Goal: Task Accomplishment & Management: Use online tool/utility

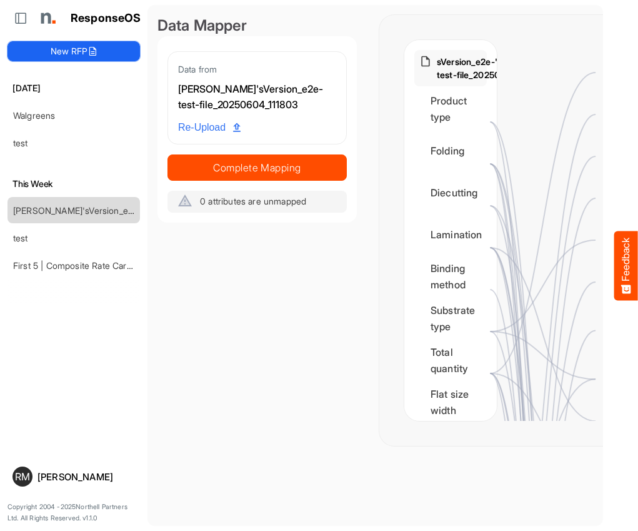
click at [68, 44] on button "New RFP" at bounding box center [74, 51] width 133 height 20
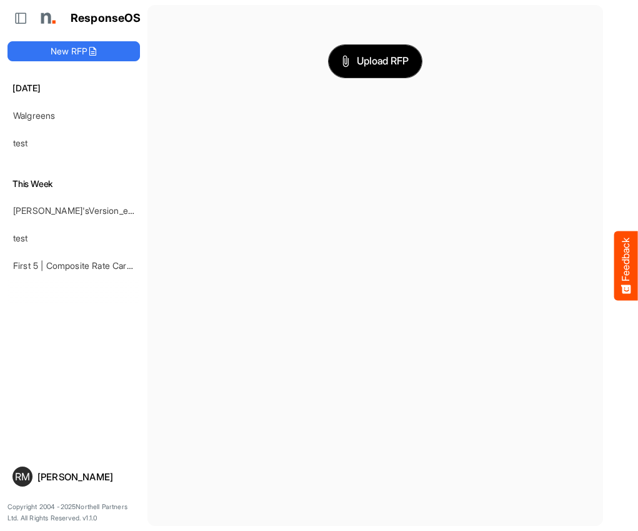
click at [366, 64] on span "Upload RFP" at bounding box center [376, 61] width 68 height 16
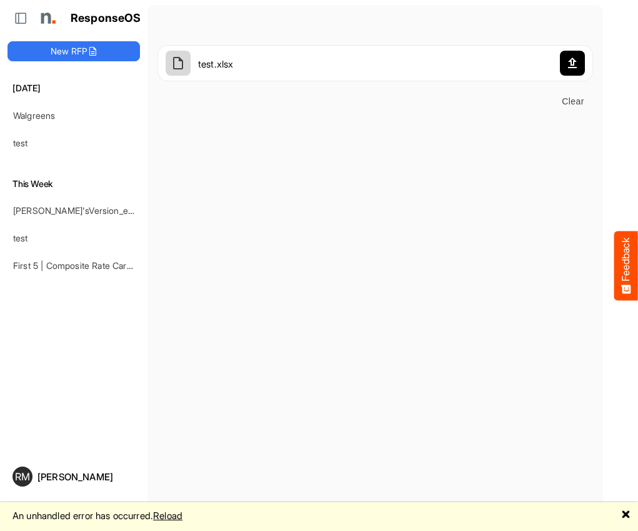
click at [558, 101] on span "Clear" at bounding box center [573, 102] width 30 height 16
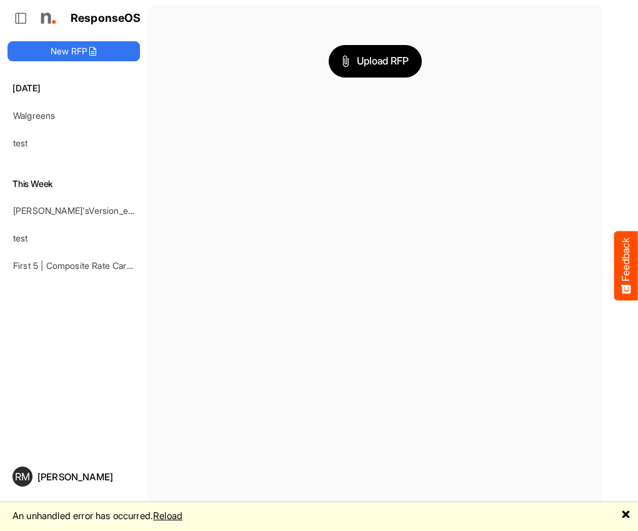
click at [271, 460] on main "Upload RFP" at bounding box center [376, 265] width 456 height 521
click at [201, 478] on main "Upload RFP" at bounding box center [376, 265] width 456 height 521
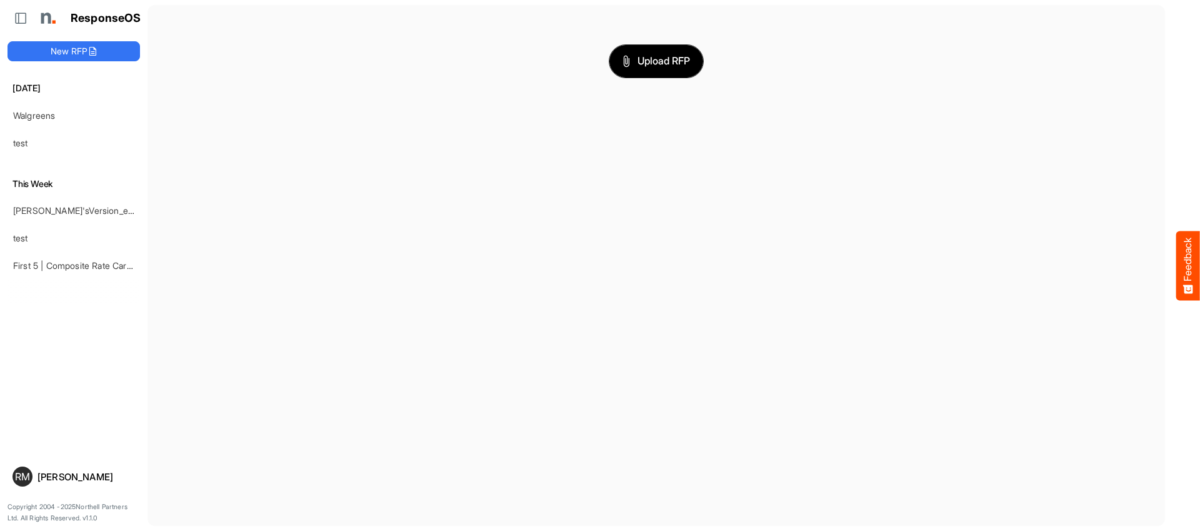
click at [638, 60] on span "Upload RFP" at bounding box center [657, 61] width 68 height 16
click at [638, 59] on span "Upload RFP" at bounding box center [657, 61] width 68 height 16
click at [625, 69] on button "Upload RFP" at bounding box center [657, 61] width 94 height 33
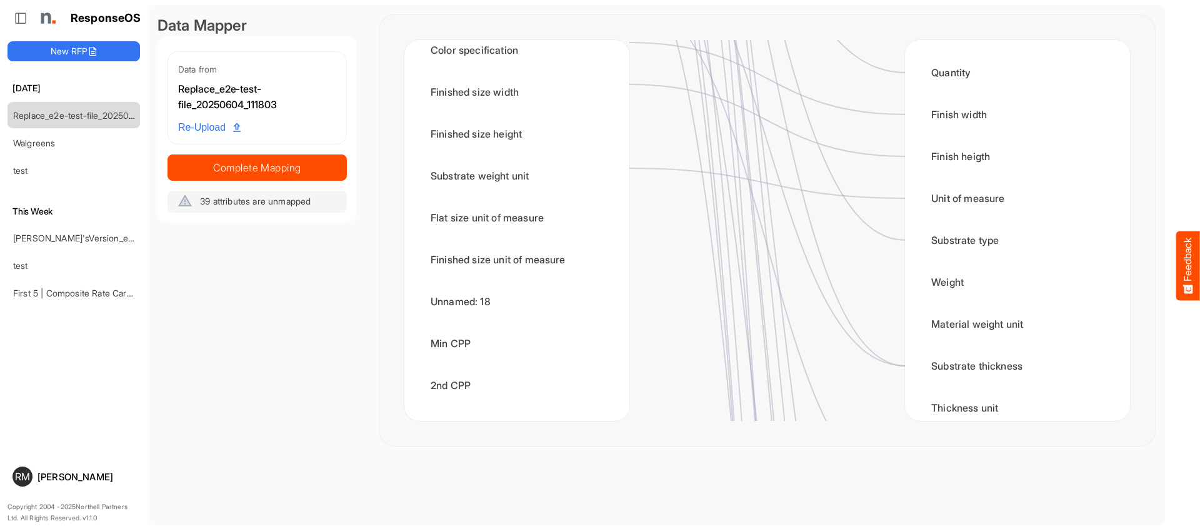
scroll to position [726, 0]
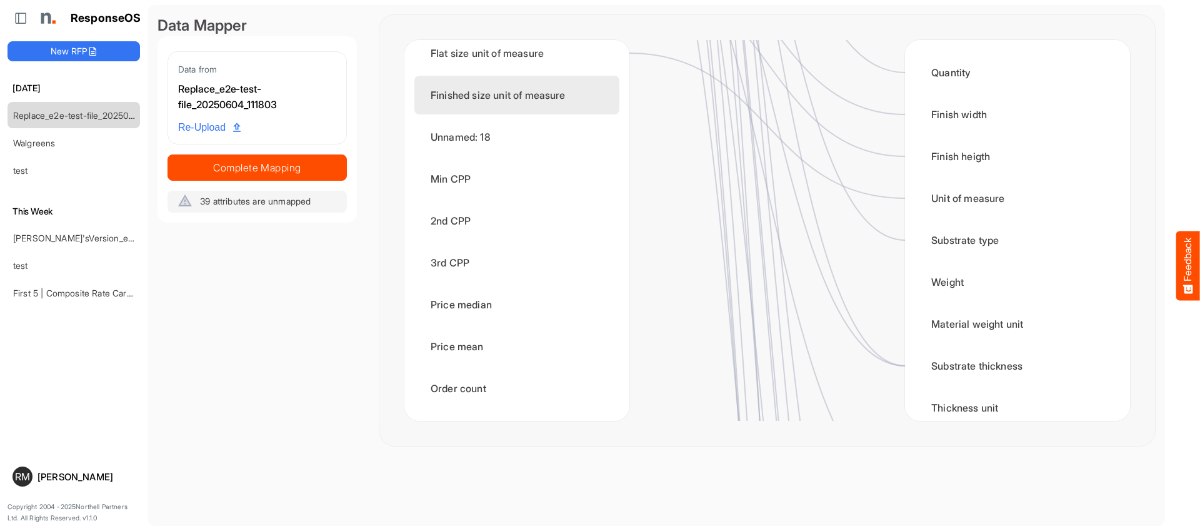
click at [563, 90] on div "Finished size unit of measure" at bounding box center [517, 95] width 205 height 39
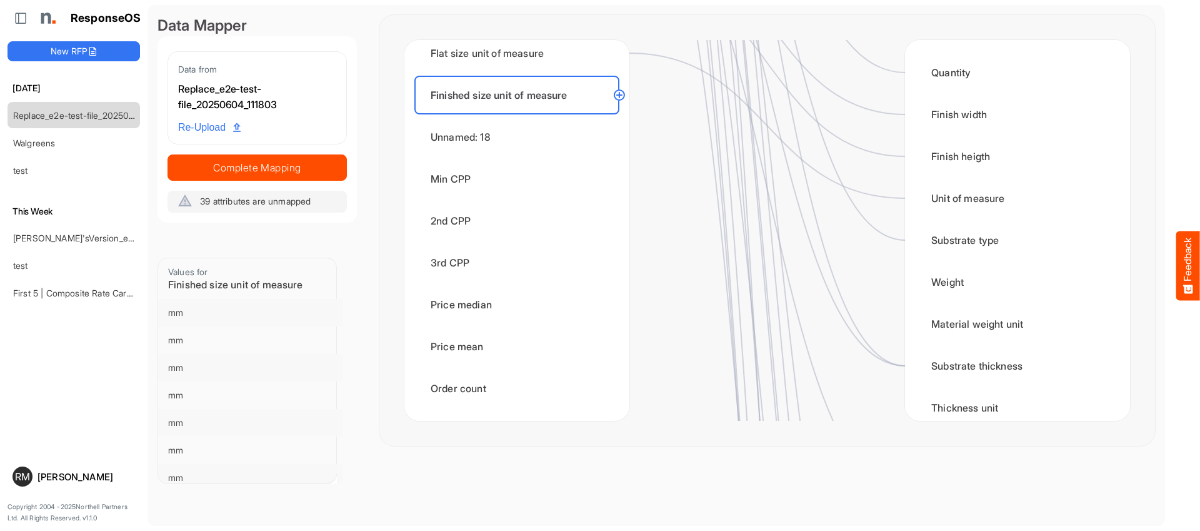
click at [623, 96] on circle at bounding box center [619, 95] width 15 height 15
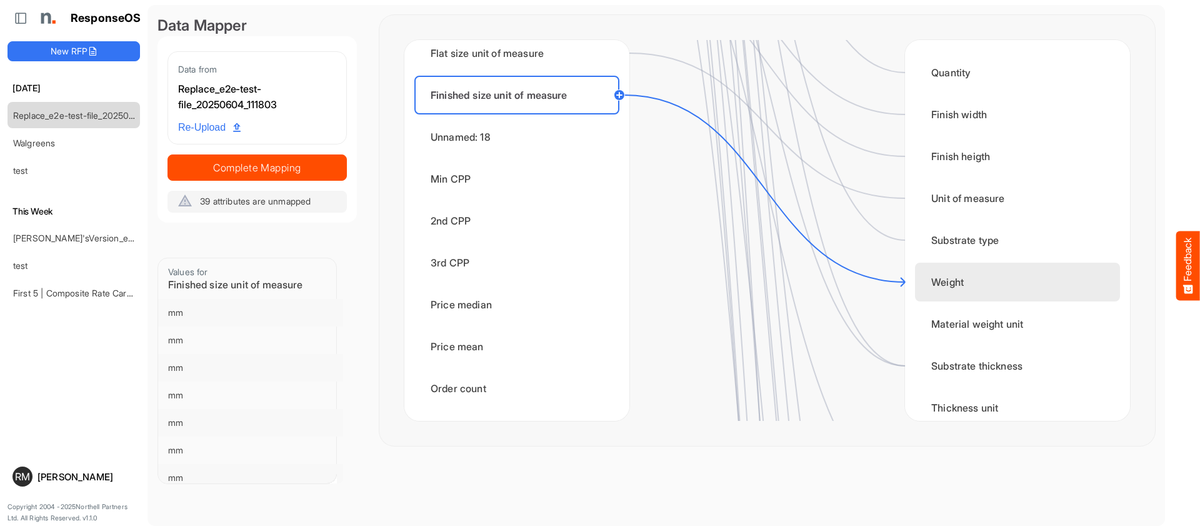
click at [638, 272] on div "Weight" at bounding box center [1017, 282] width 205 height 39
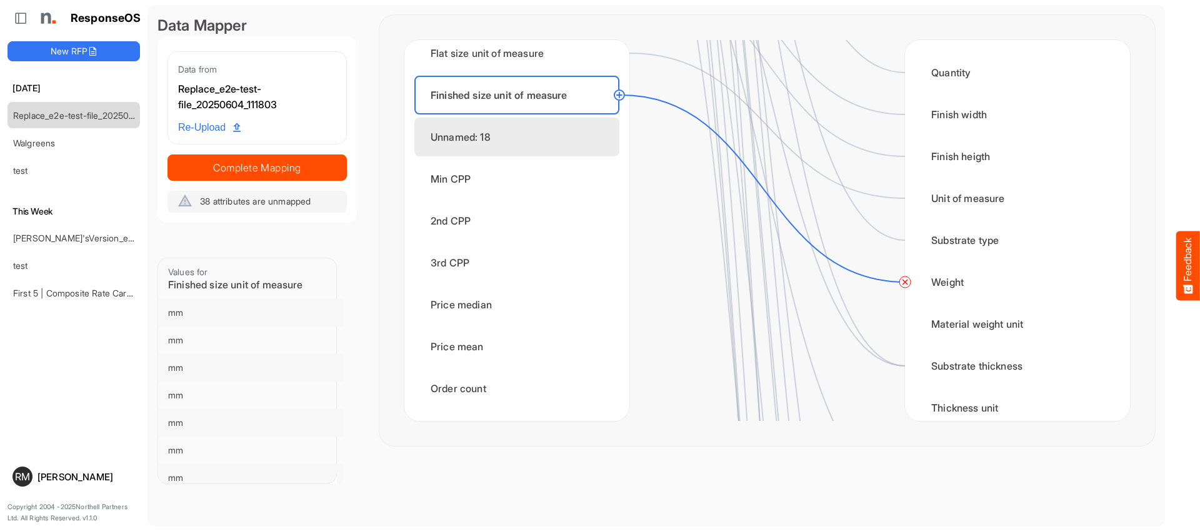
click at [610, 137] on div "Unnamed: 18" at bounding box center [517, 137] width 205 height 39
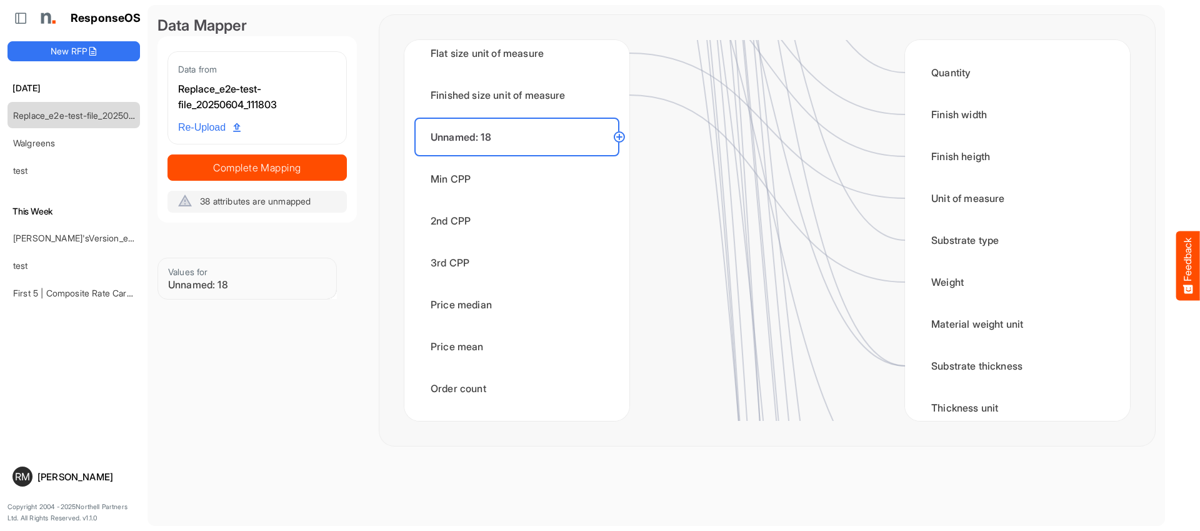
click at [619, 136] on circle at bounding box center [619, 136] width 15 height 15
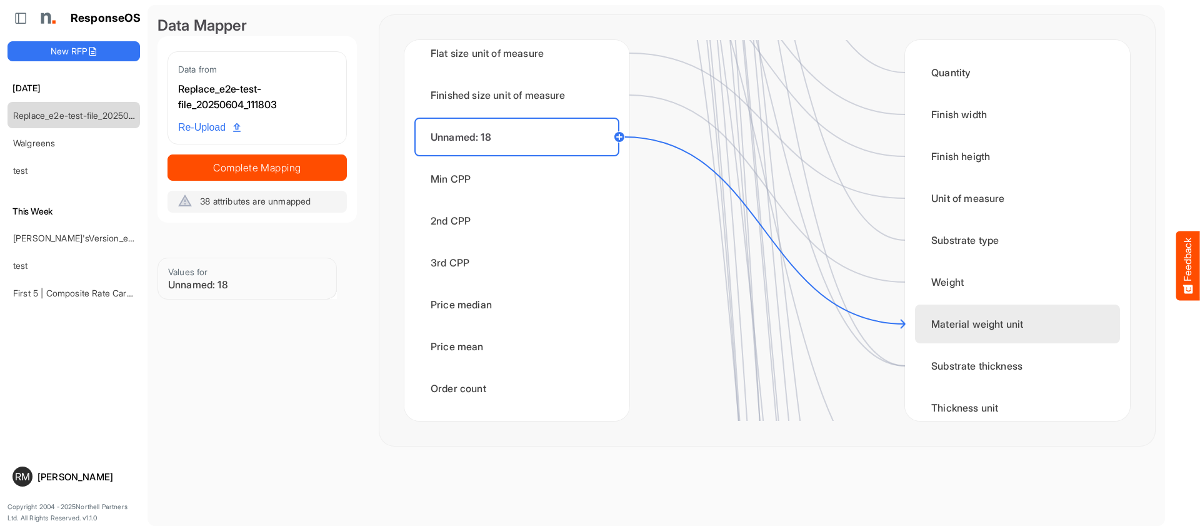
click at [638, 328] on div "Material weight unit" at bounding box center [1017, 323] width 205 height 39
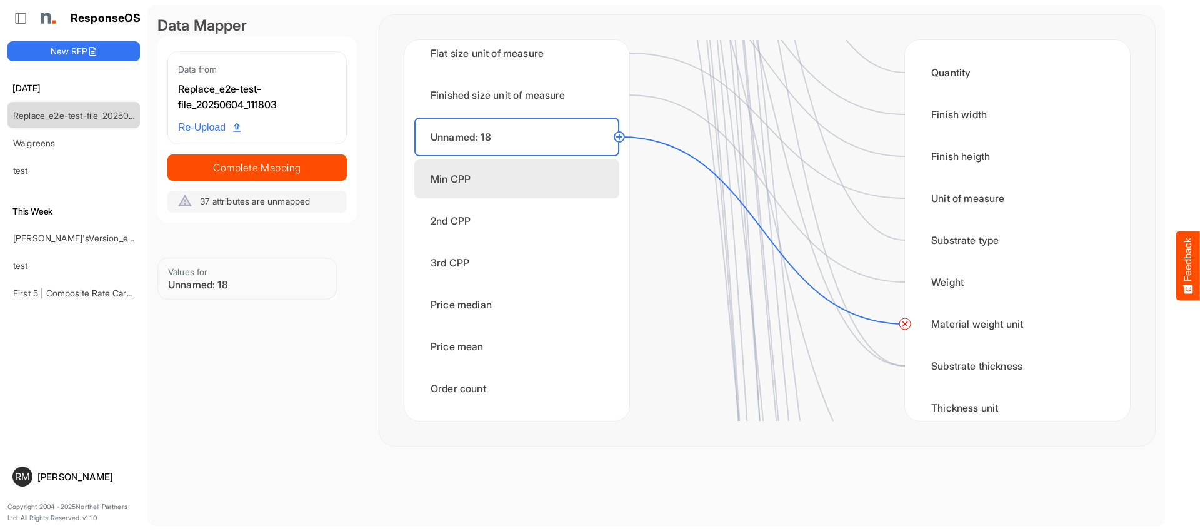
click at [528, 181] on div "Min CPP" at bounding box center [517, 178] width 205 height 39
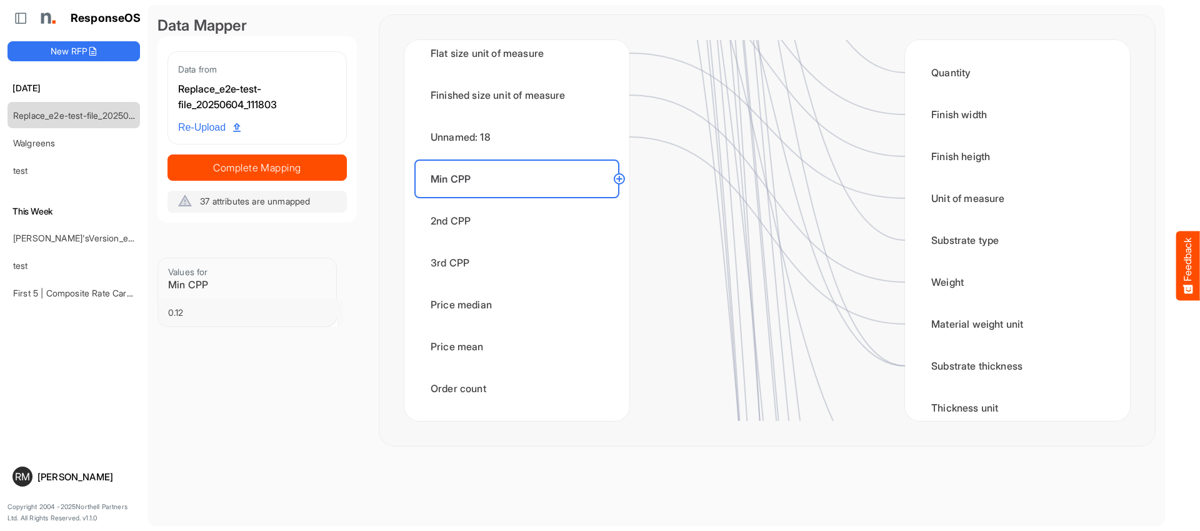
click at [622, 178] on circle at bounding box center [619, 178] width 15 height 15
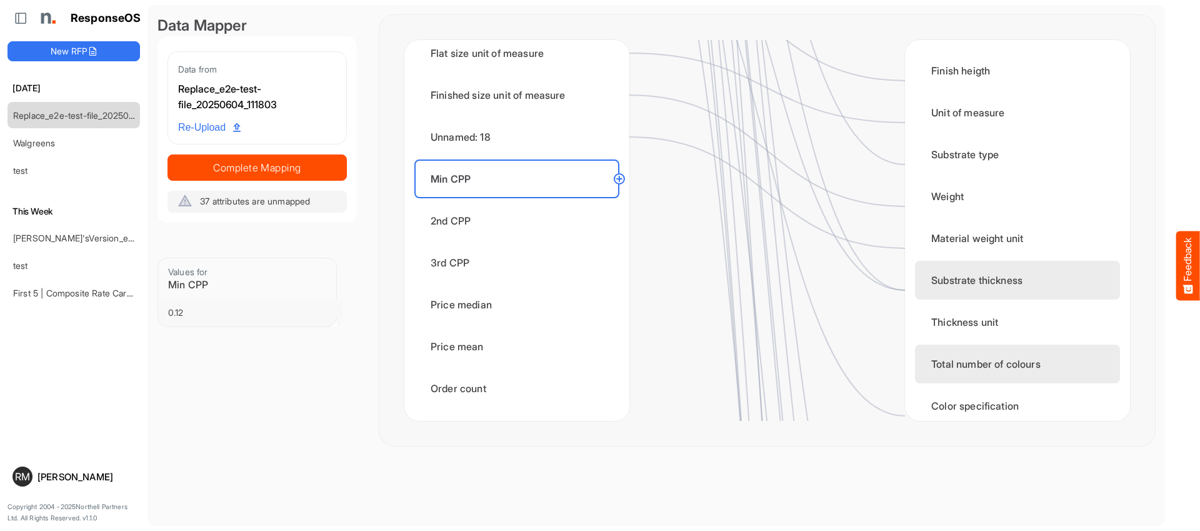
scroll to position [89, 0]
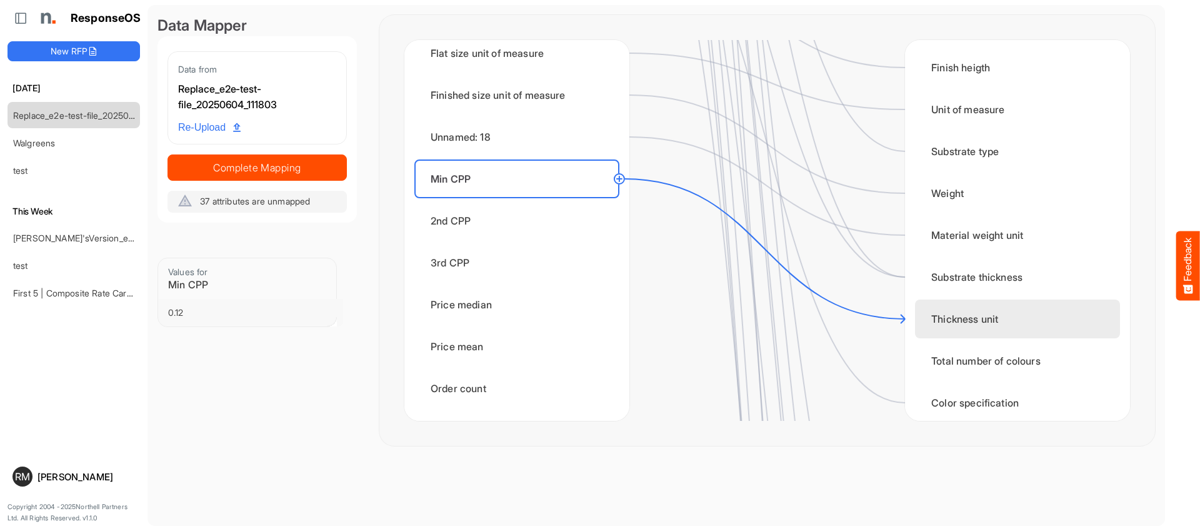
click at [638, 321] on div "Thickness unit" at bounding box center [1017, 318] width 205 height 39
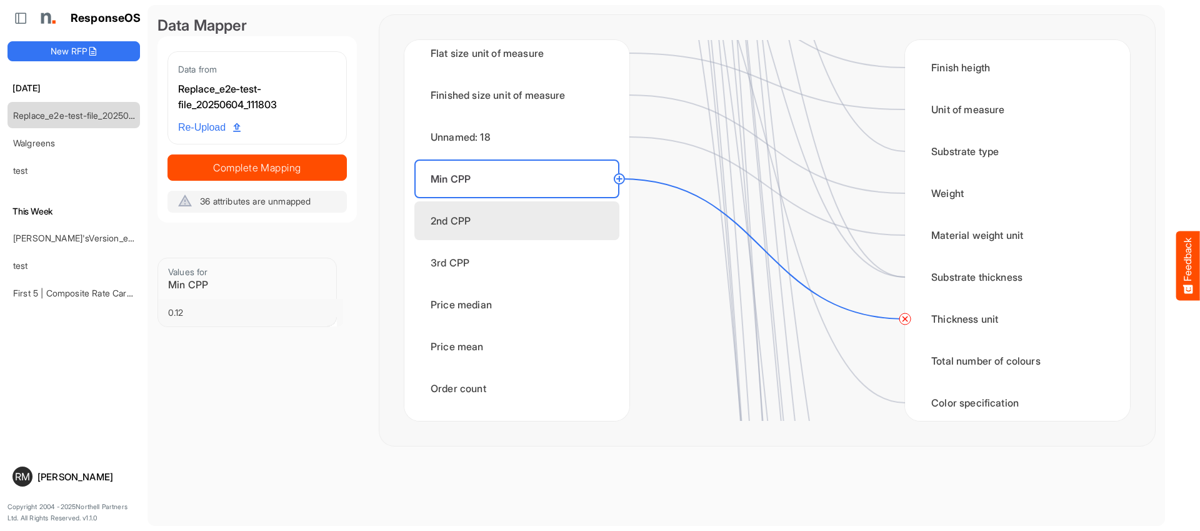
click at [561, 226] on div "2nd CPP" at bounding box center [517, 220] width 205 height 39
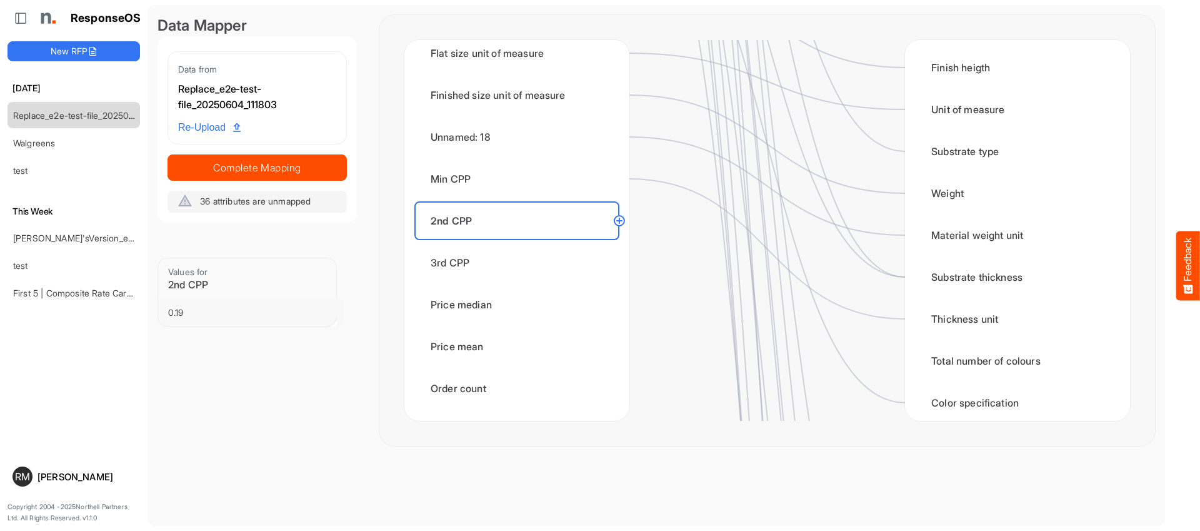
click at [622, 221] on circle at bounding box center [619, 220] width 15 height 15
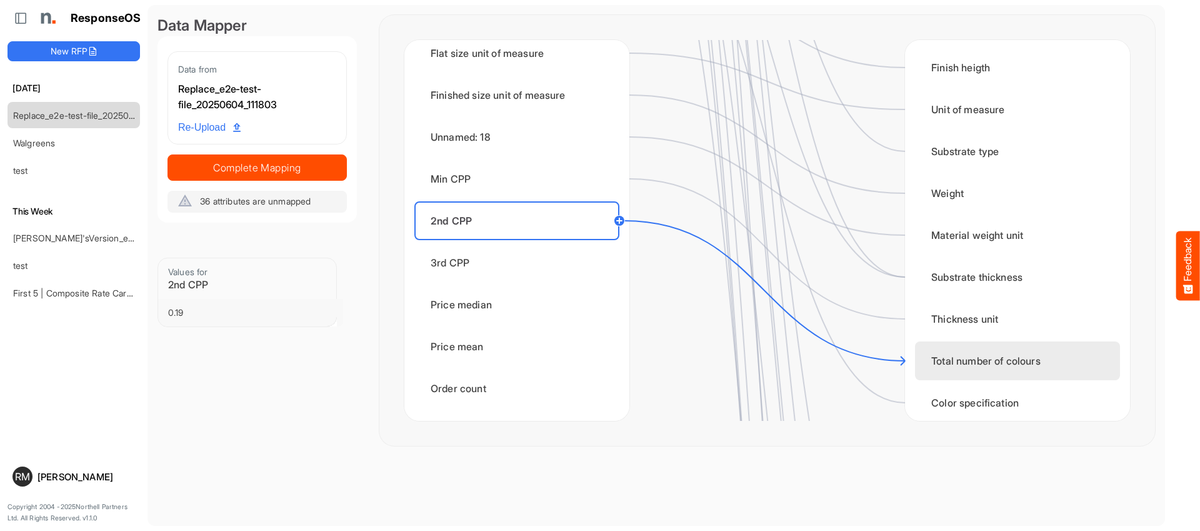
click at [638, 363] on div "Total number of colours" at bounding box center [1017, 360] width 205 height 39
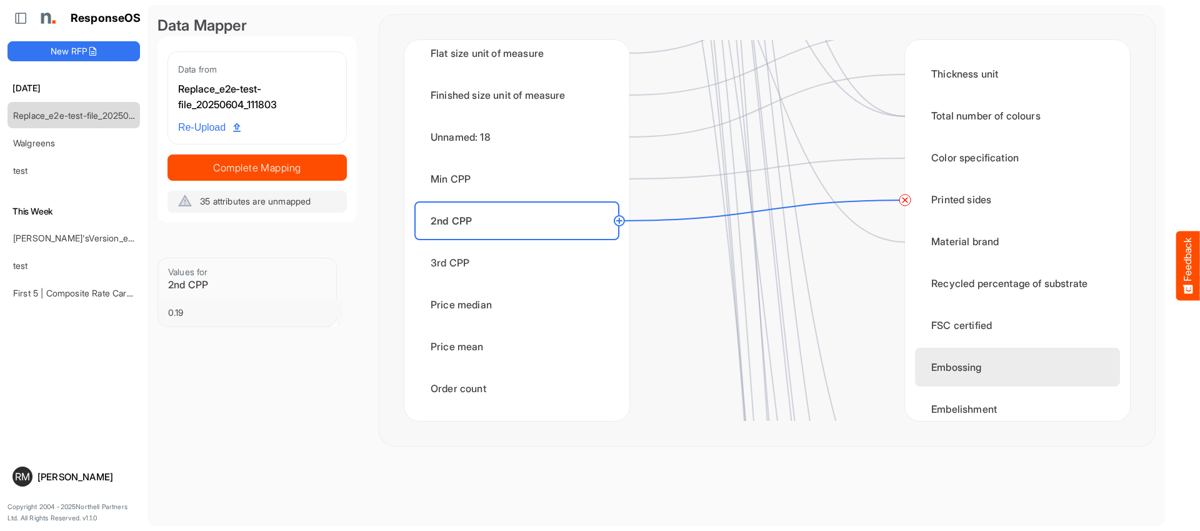
scroll to position [355, 0]
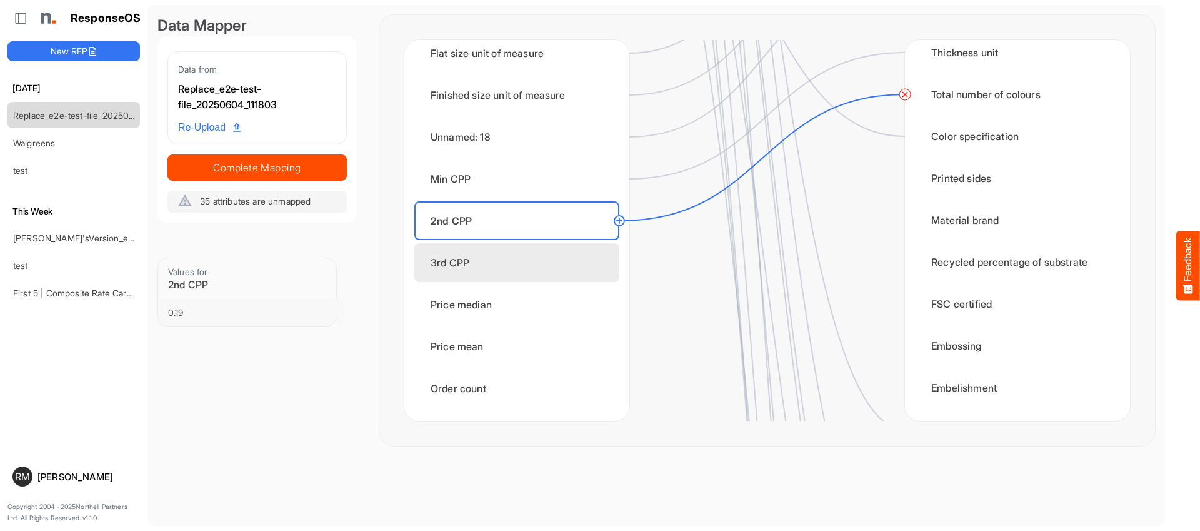
drag, startPoint x: 541, startPoint y: 266, endPoint x: 575, endPoint y: 264, distance: 33.8
click at [541, 266] on div "3rd CPP" at bounding box center [517, 262] width 205 height 39
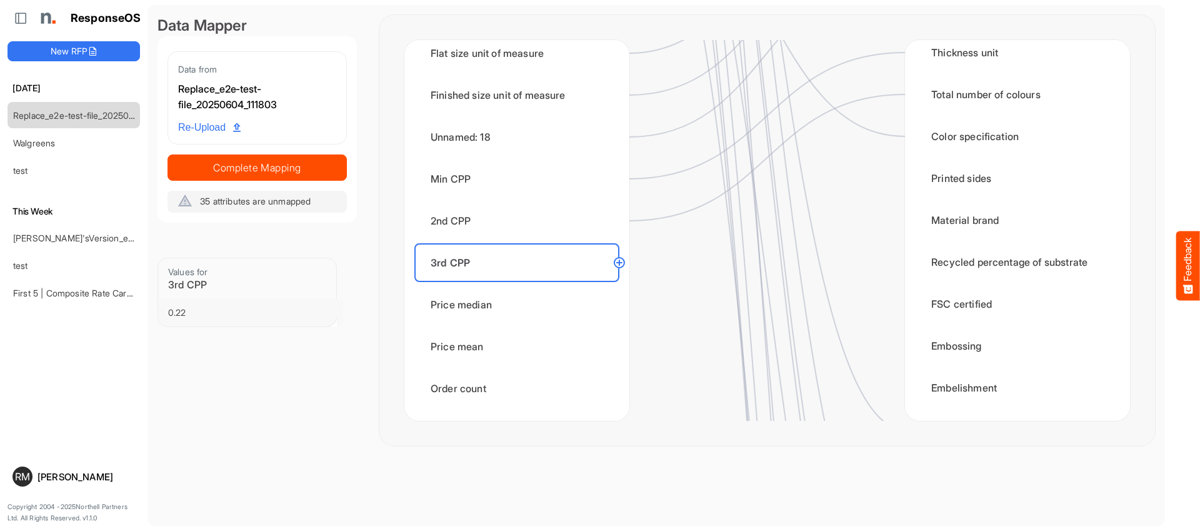
click at [618, 260] on circle at bounding box center [619, 262] width 15 height 15
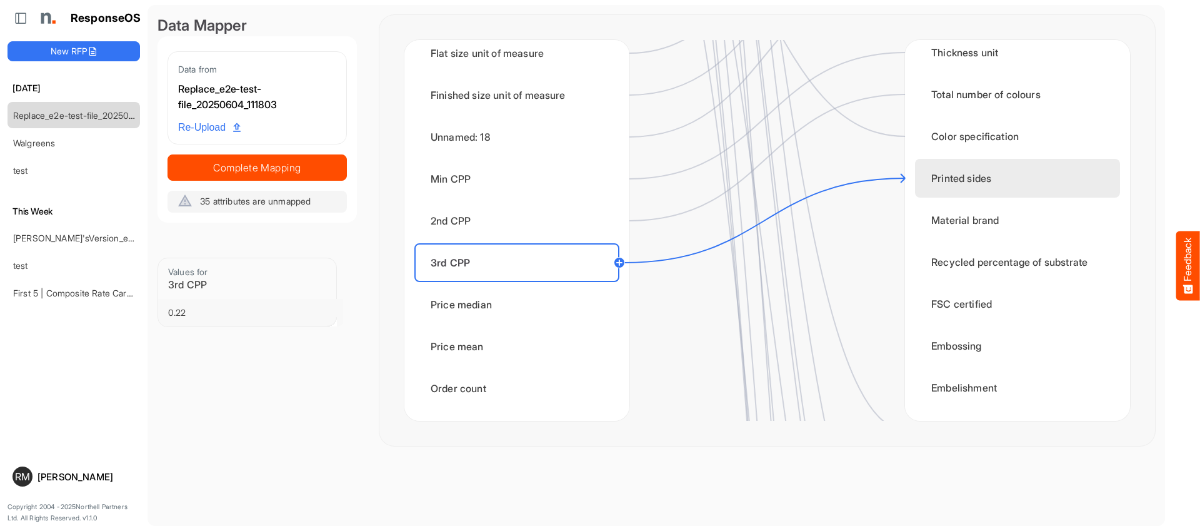
click at [638, 177] on div "Printed sides" at bounding box center [1017, 178] width 205 height 39
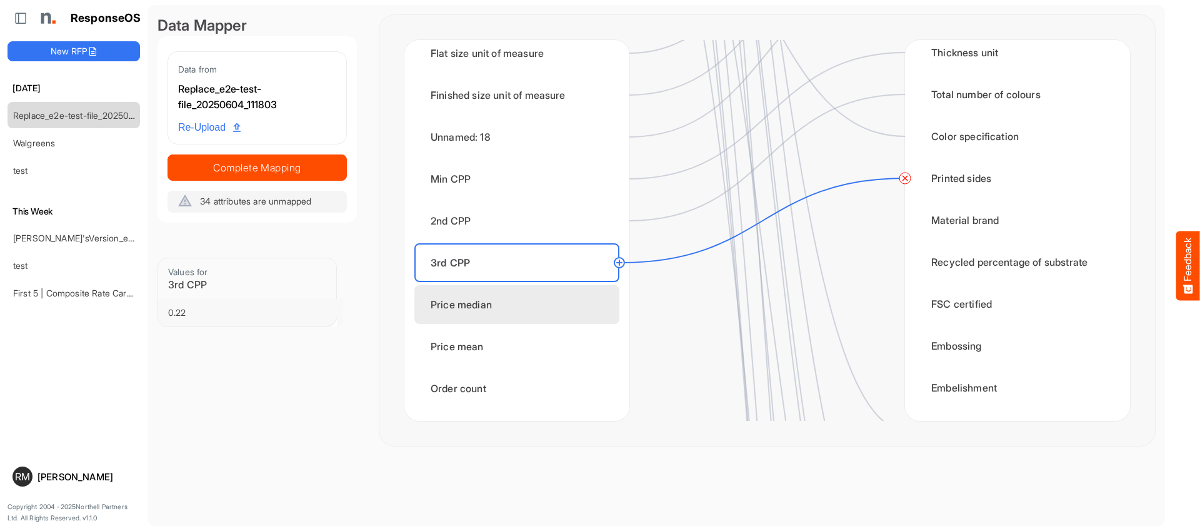
click at [594, 304] on div "Price median" at bounding box center [517, 304] width 205 height 39
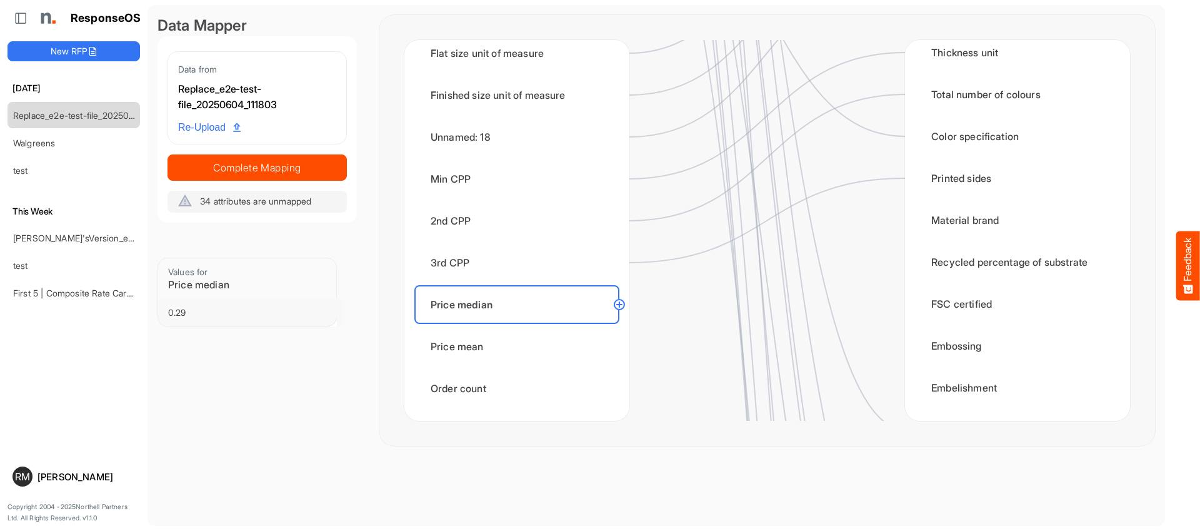
click at [622, 304] on circle at bounding box center [619, 304] width 15 height 15
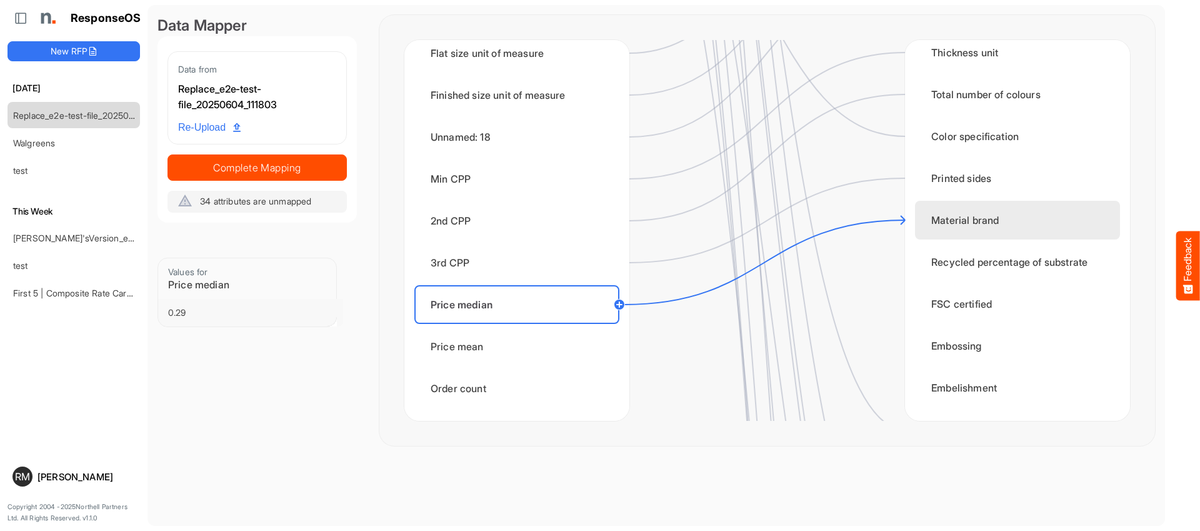
click at [638, 224] on div "Material brand" at bounding box center [1017, 220] width 205 height 39
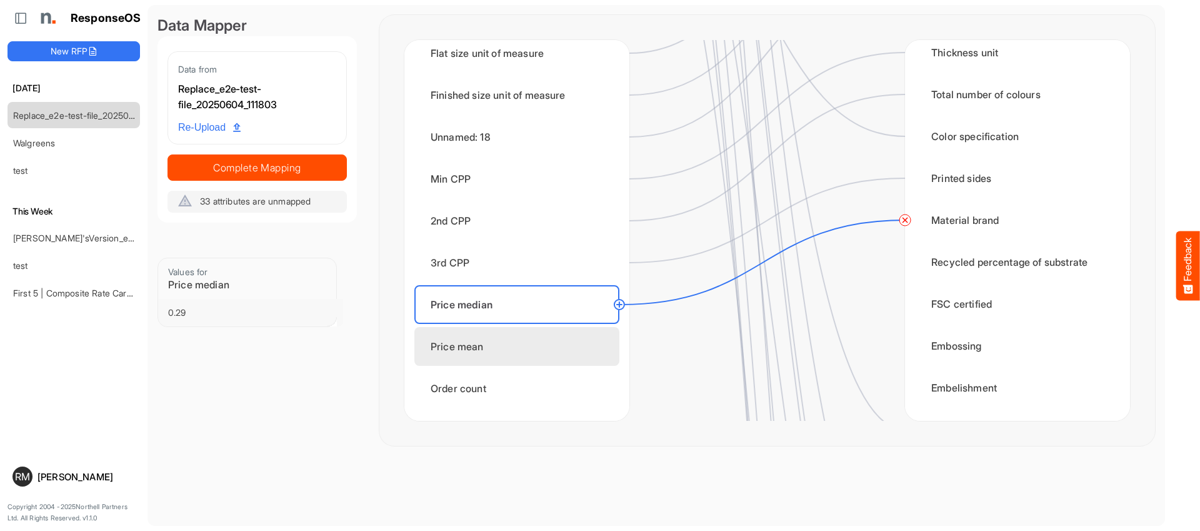
click at [566, 362] on div "Price mean" at bounding box center [517, 346] width 205 height 39
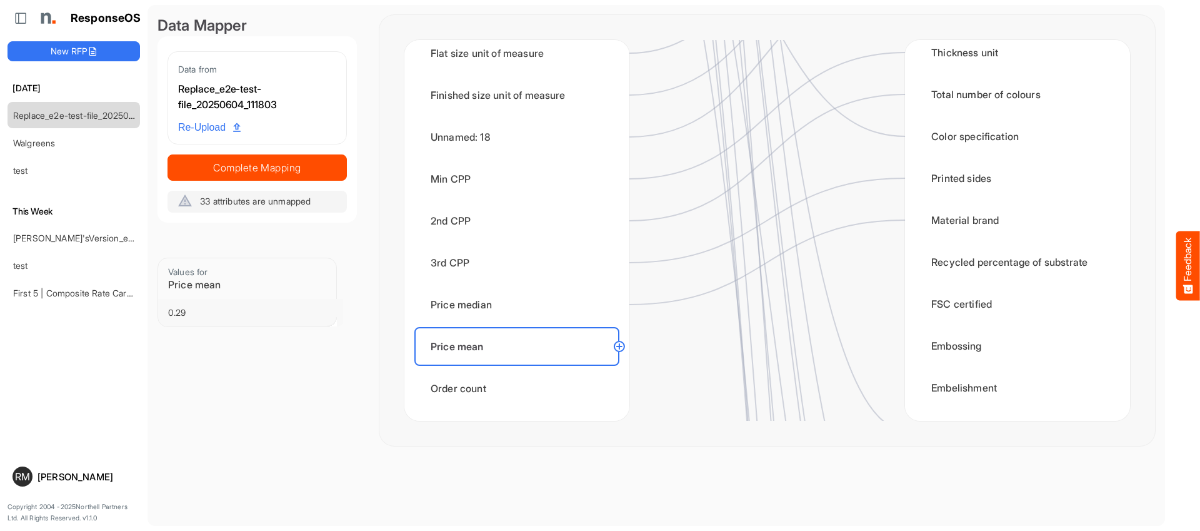
click at [625, 346] on circle at bounding box center [619, 346] width 15 height 15
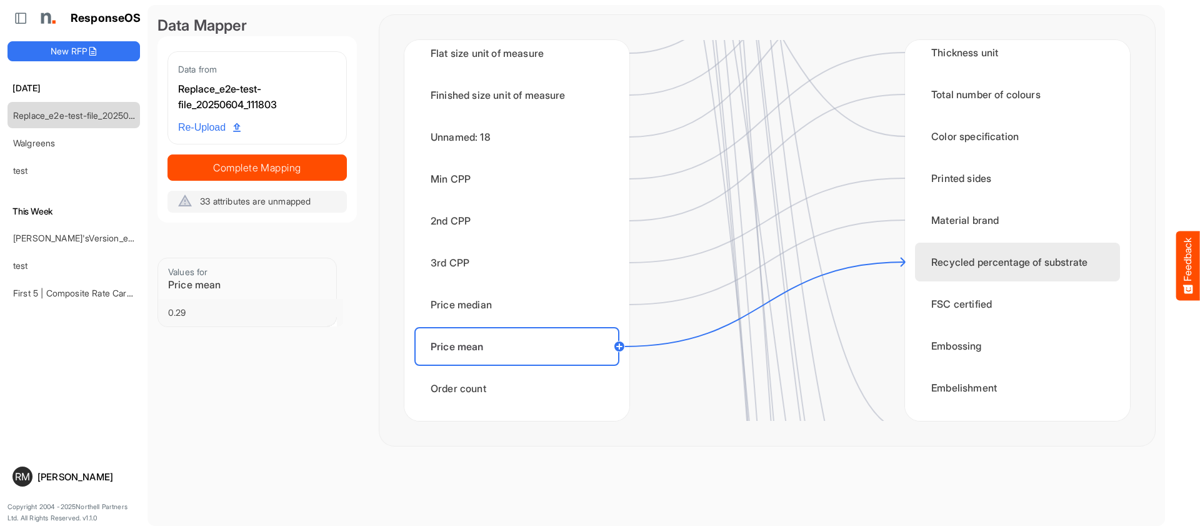
click at [638, 264] on div "Recycled percentage of substrate" at bounding box center [1017, 262] width 205 height 39
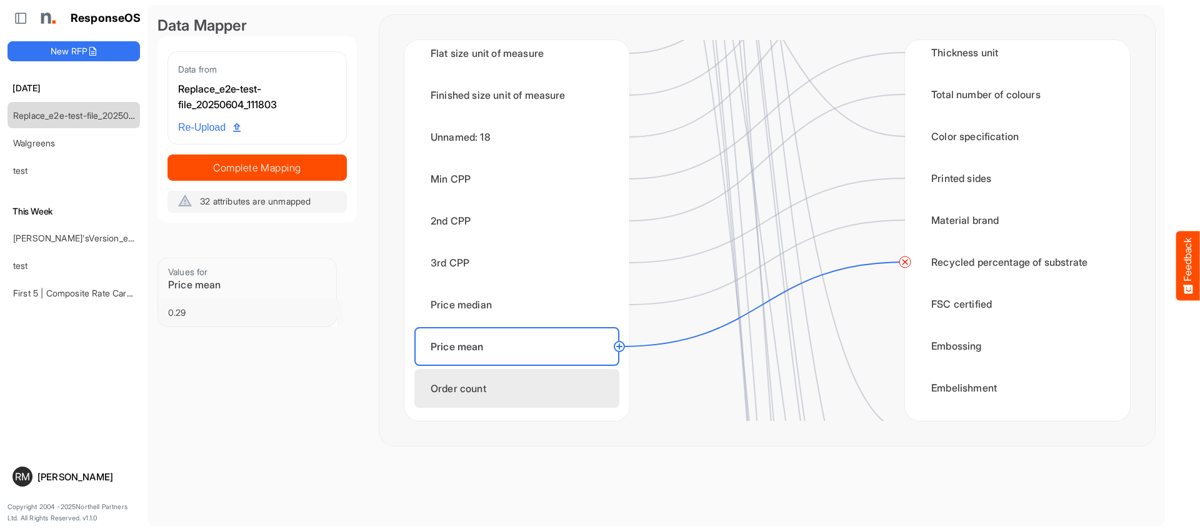
click at [604, 389] on div "Order count" at bounding box center [517, 388] width 205 height 39
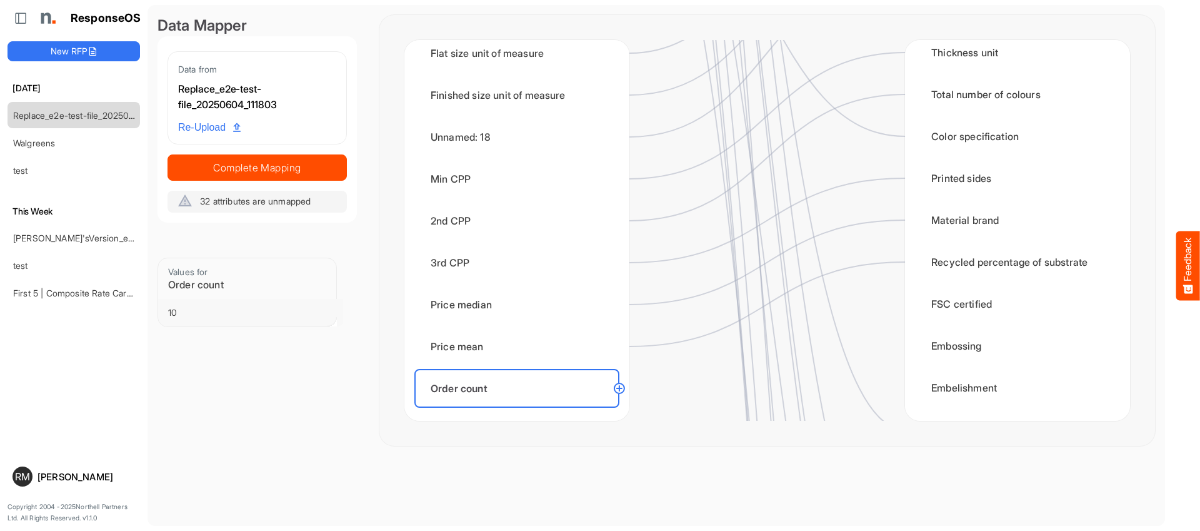
click at [619, 387] on circle at bounding box center [619, 388] width 15 height 15
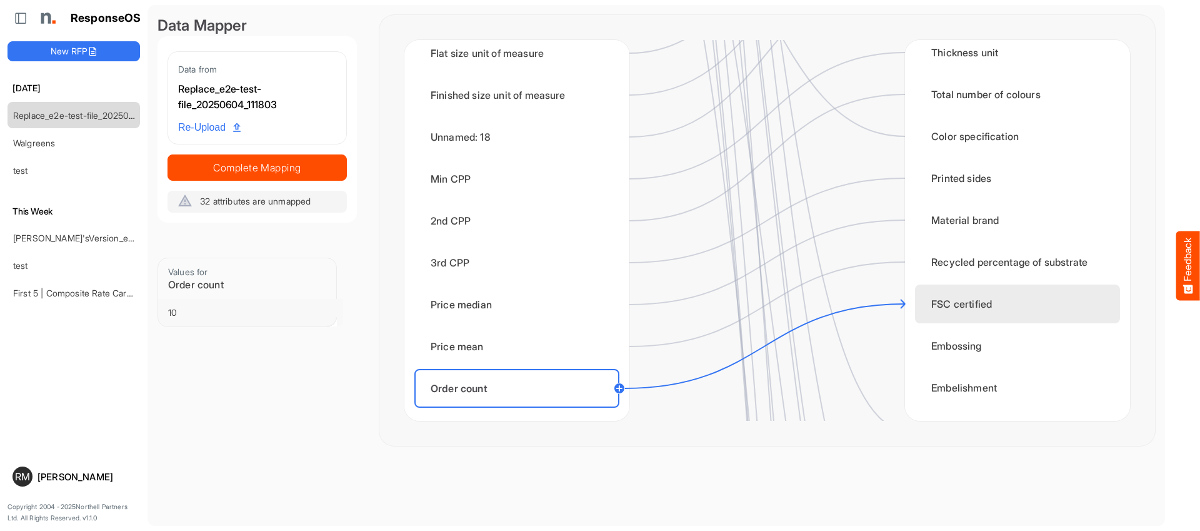
click at [638, 311] on div "FSC certified" at bounding box center [1017, 303] width 205 height 39
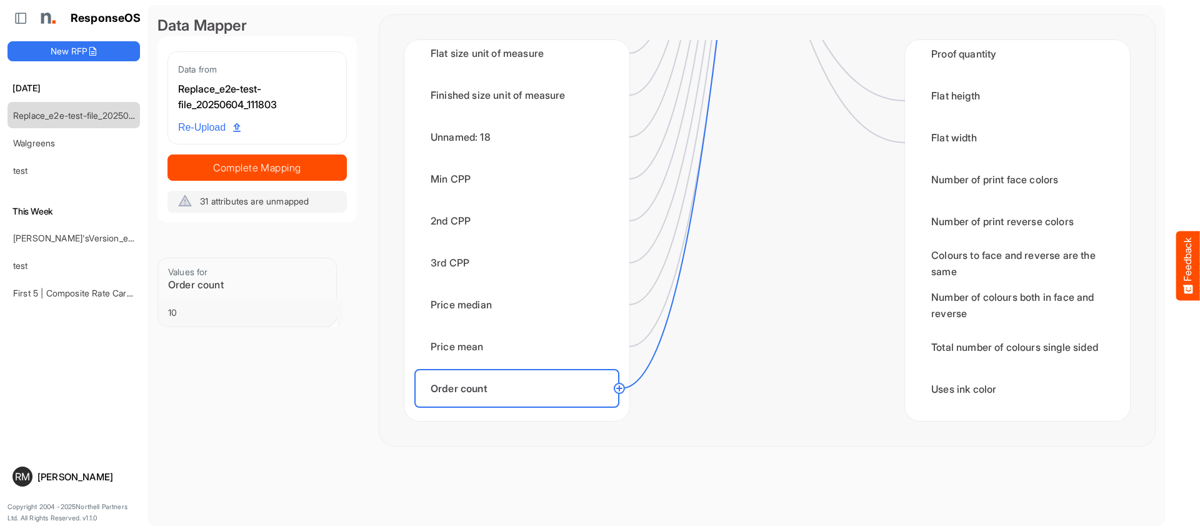
scroll to position [1937, 0]
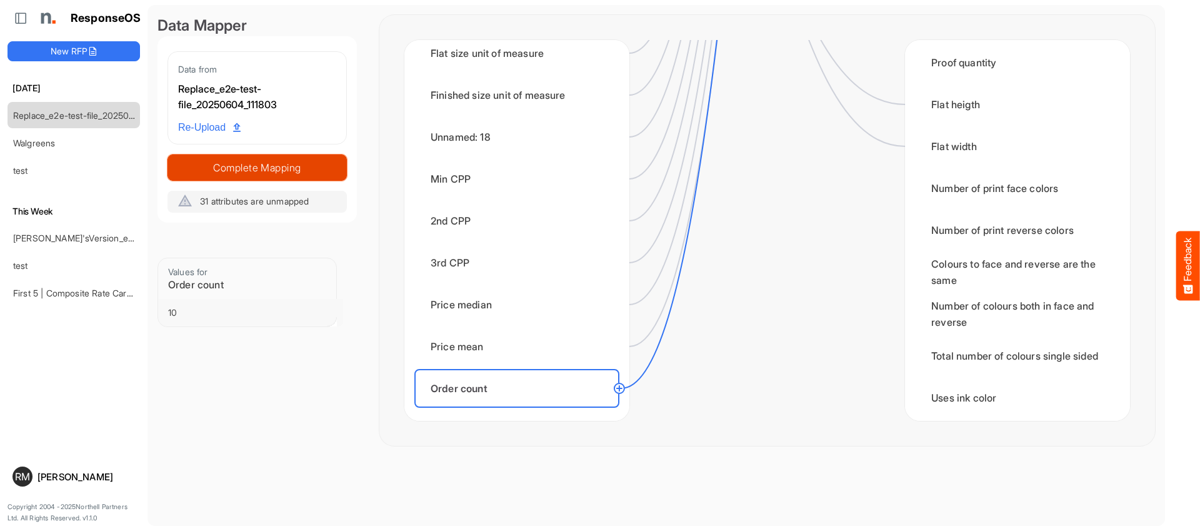
click at [244, 173] on span "Complete Mapping" at bounding box center [257, 168] width 178 height 18
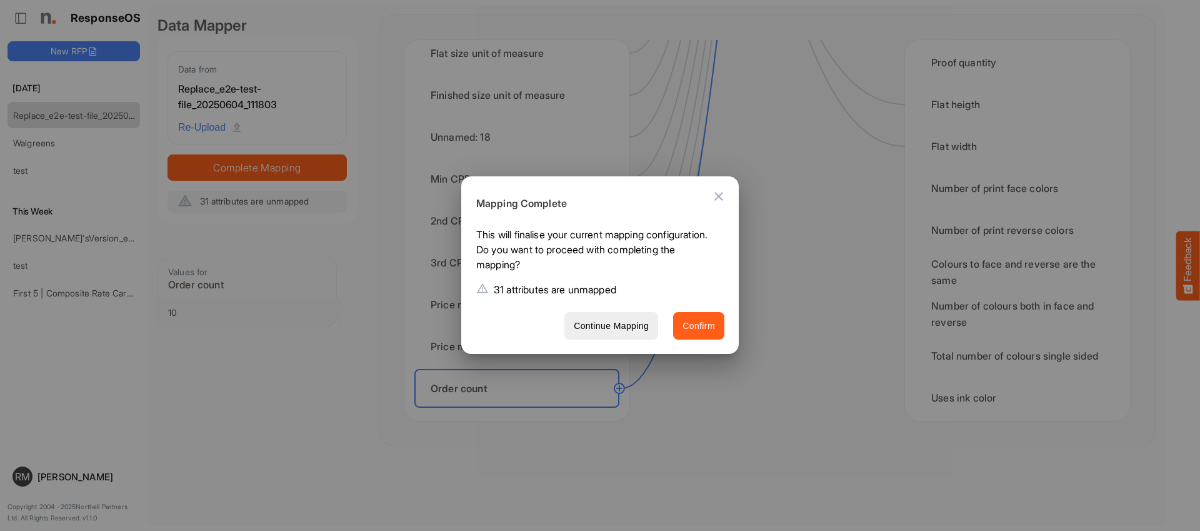
click at [638, 326] on span "Confirm" at bounding box center [699, 326] width 33 height 16
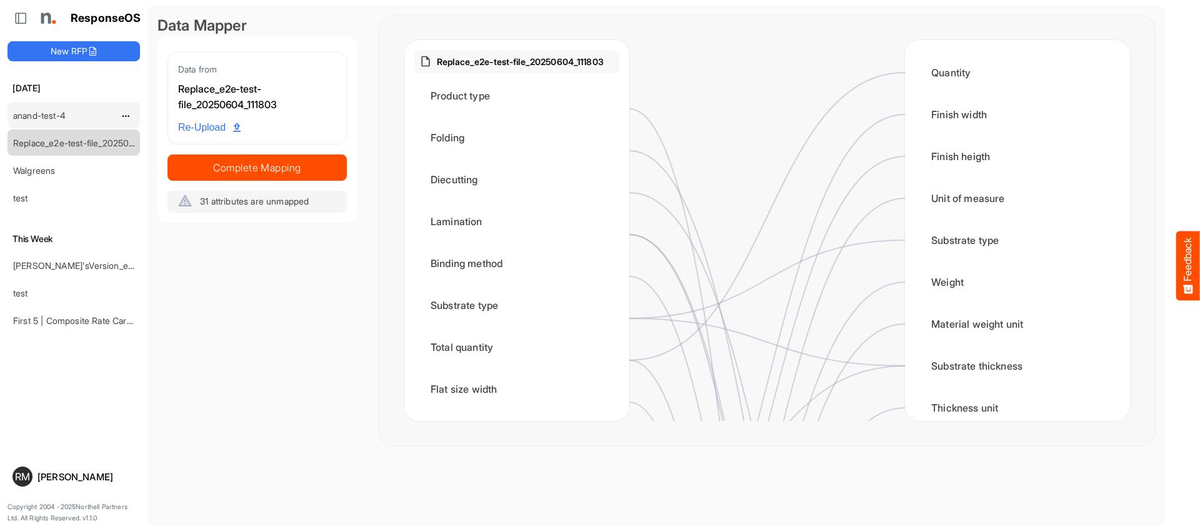
click at [66, 117] on link "anand-test-4" at bounding box center [39, 115] width 53 height 11
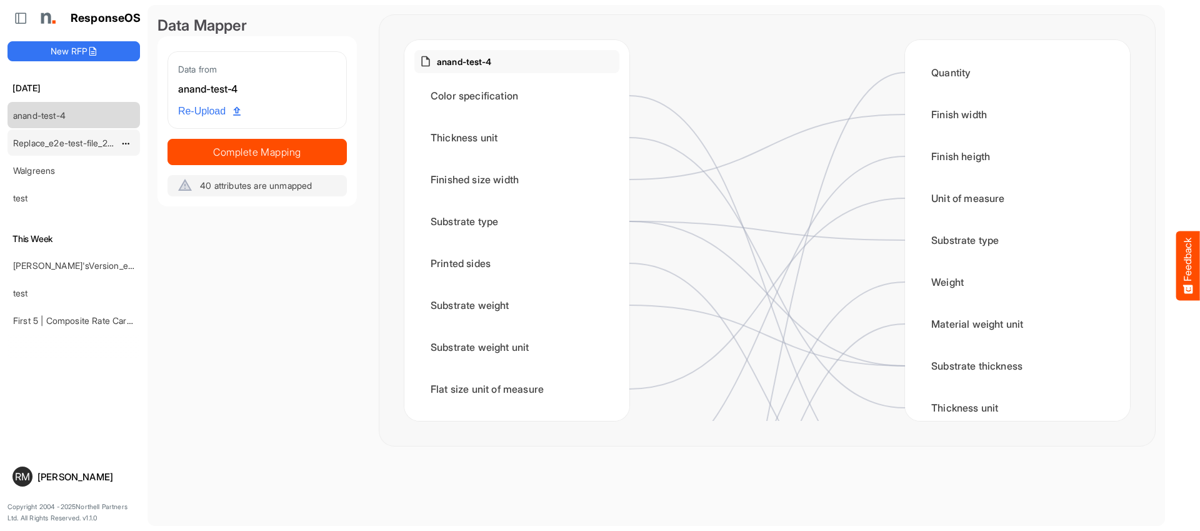
click at [66, 130] on div "Replace_e2e-test-file_20250604_111803" at bounding box center [63, 142] width 111 height 25
click at [59, 142] on link "Replace_e2e-test-file_20250604_111803" at bounding box center [93, 143] width 161 height 11
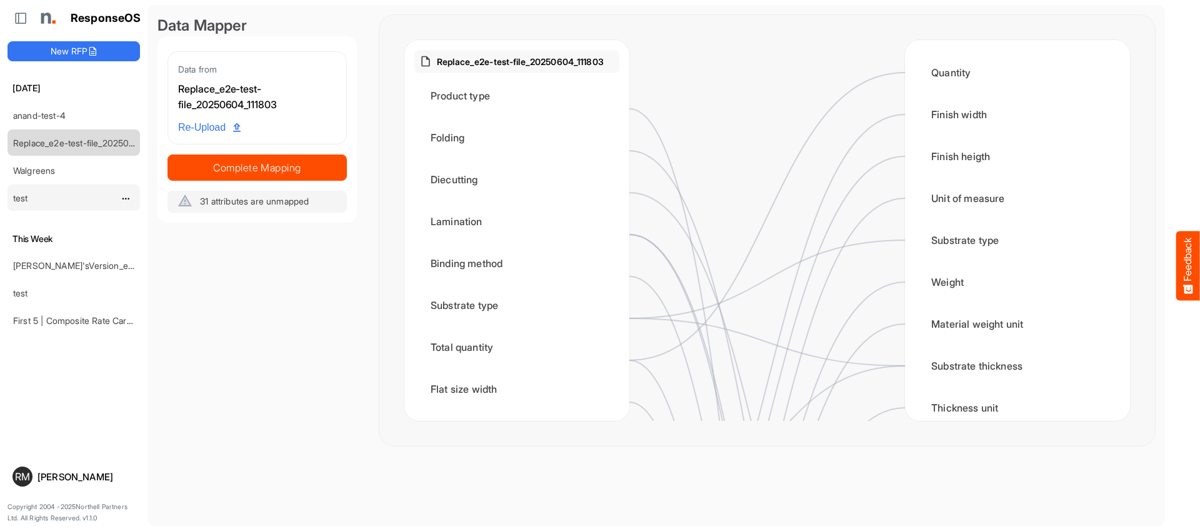
click at [54, 194] on div "test" at bounding box center [63, 197] width 111 height 25
click at [41, 173] on link "Walgreens" at bounding box center [34, 170] width 42 height 11
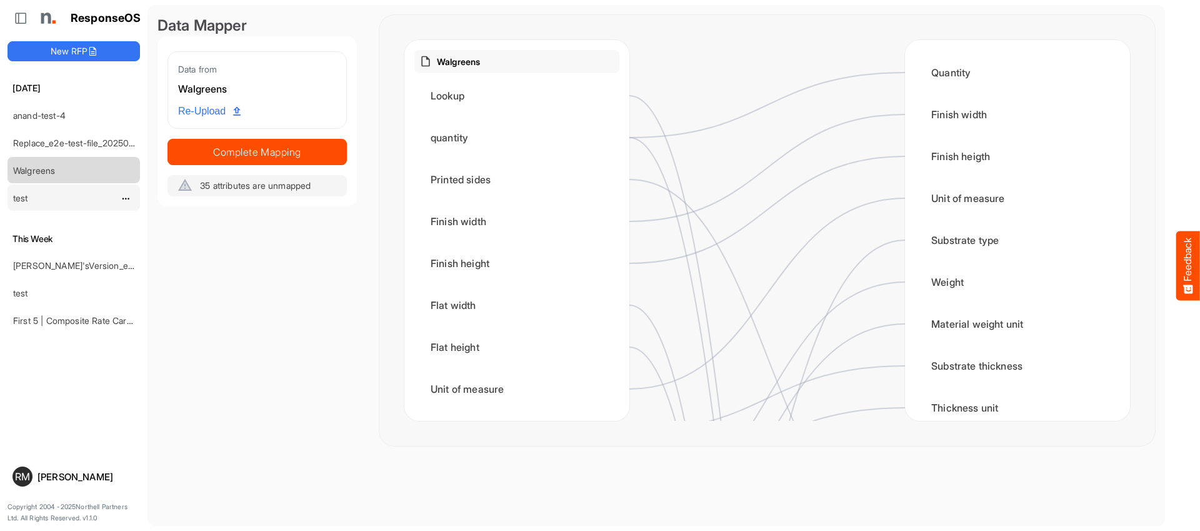
click at [43, 201] on div "test" at bounding box center [63, 197] width 111 height 25
click at [14, 197] on link "test" at bounding box center [20, 198] width 15 height 11
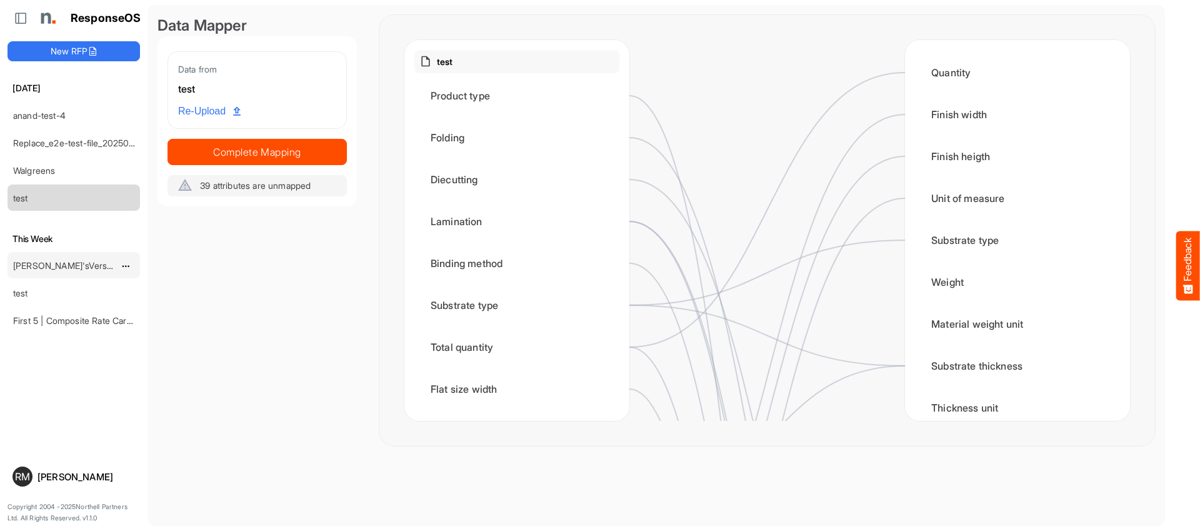
click at [31, 261] on link "[PERSON_NAME]'sVersion_e2e-test-file_20250604_111803" at bounding box center [130, 265] width 234 height 11
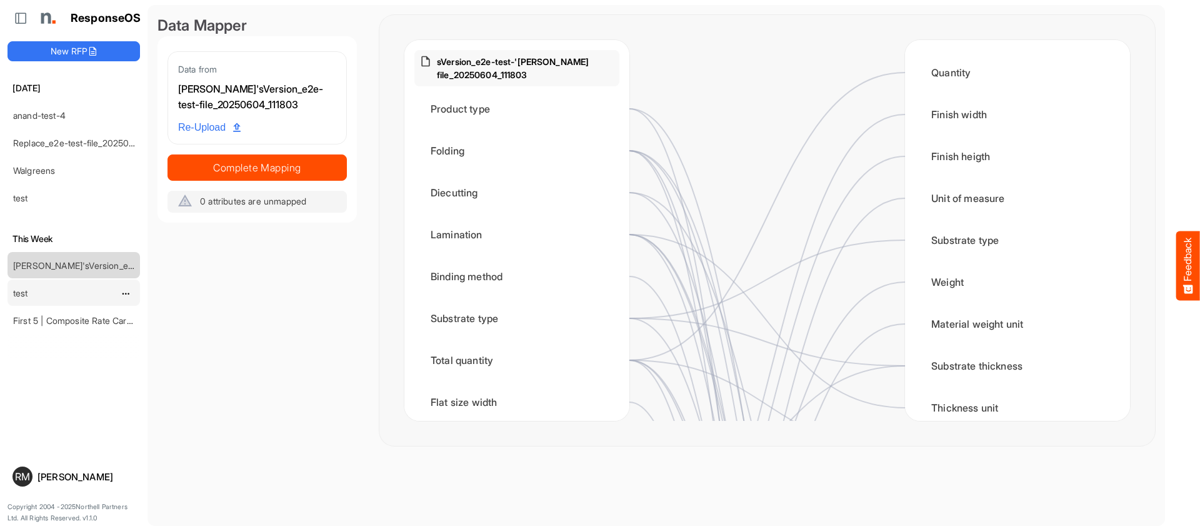
click at [25, 286] on div "test" at bounding box center [63, 292] width 111 height 25
click at [17, 291] on link "test" at bounding box center [20, 293] width 15 height 11
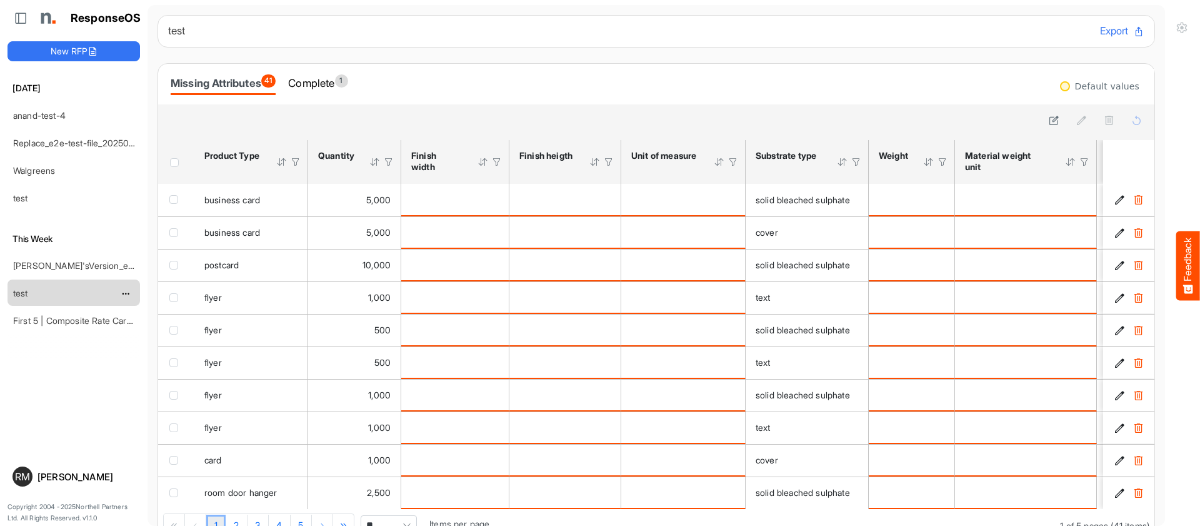
click at [21, 320] on link "First 5 | Composite Rate Card [DATE]" at bounding box center [87, 320] width 149 height 11
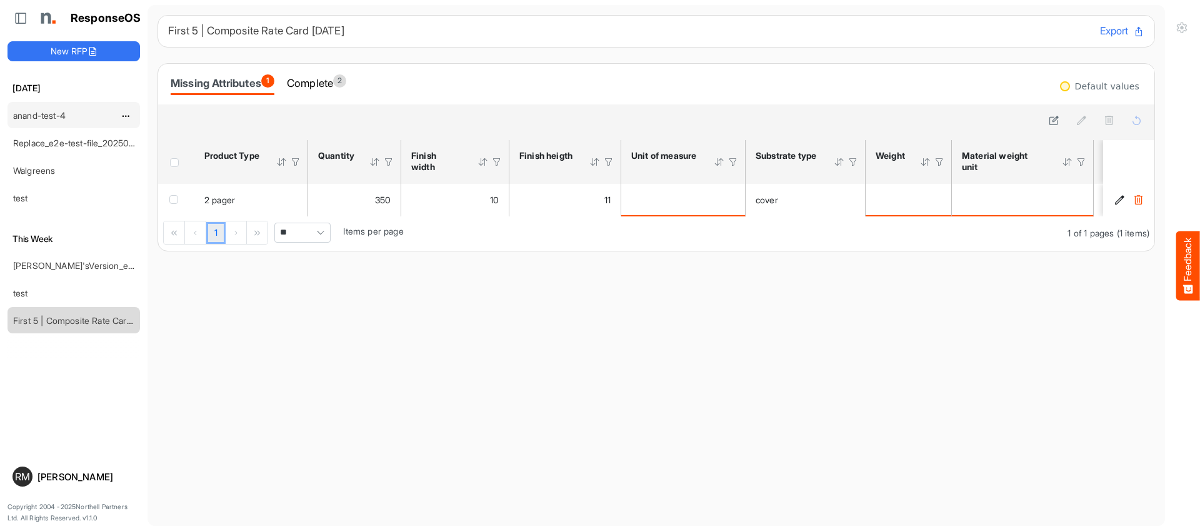
click at [51, 118] on link "anand-test-4" at bounding box center [39, 115] width 53 height 11
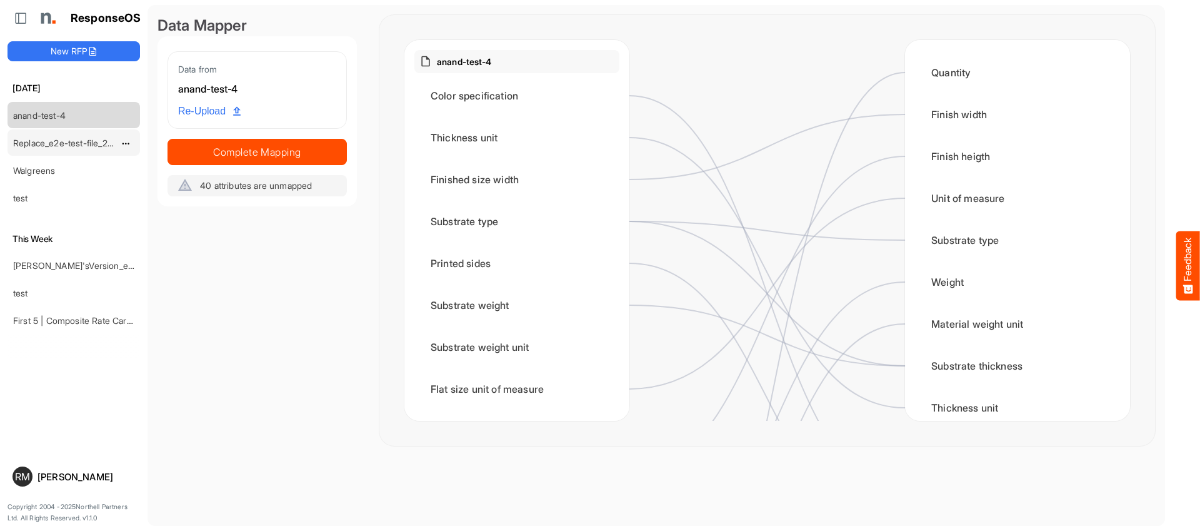
click at [51, 146] on link "Replace_e2e-test-file_20250604_111803" at bounding box center [93, 143] width 161 height 11
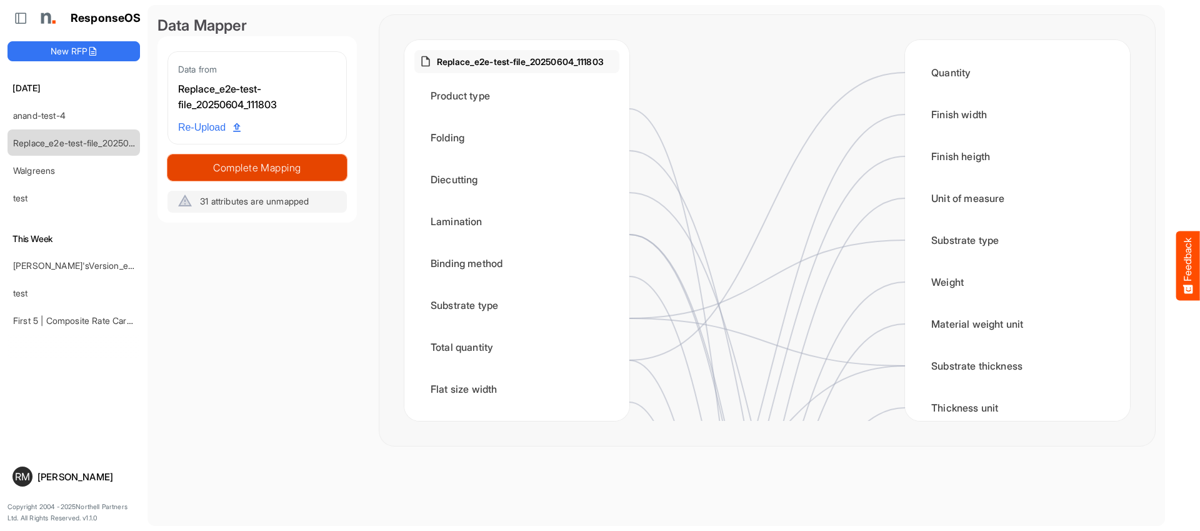
click at [270, 168] on span "Complete Mapping" at bounding box center [257, 168] width 178 height 18
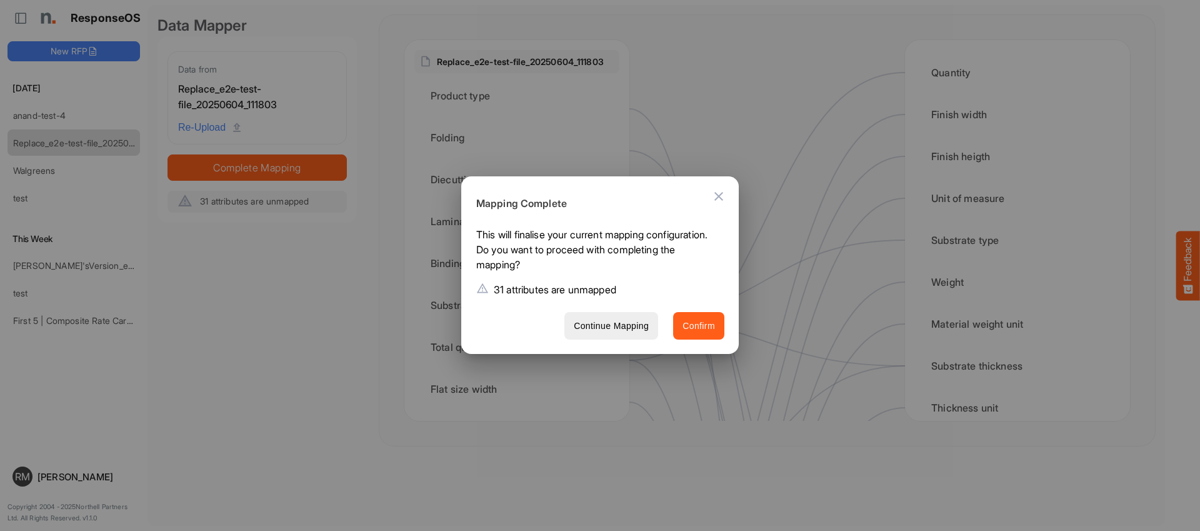
click at [697, 323] on span "Confirm" at bounding box center [699, 326] width 33 height 16
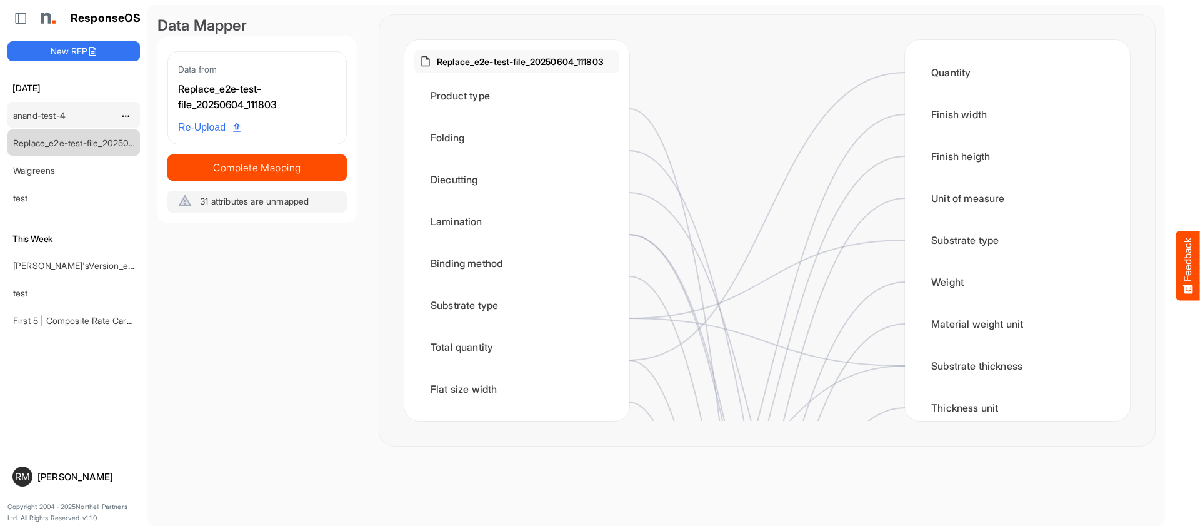
click at [89, 104] on div "anand-test-4" at bounding box center [63, 115] width 111 height 25
click at [61, 111] on link "anand-test-4" at bounding box center [39, 115] width 53 height 11
